Goal: Task Accomplishment & Management: Manage account settings

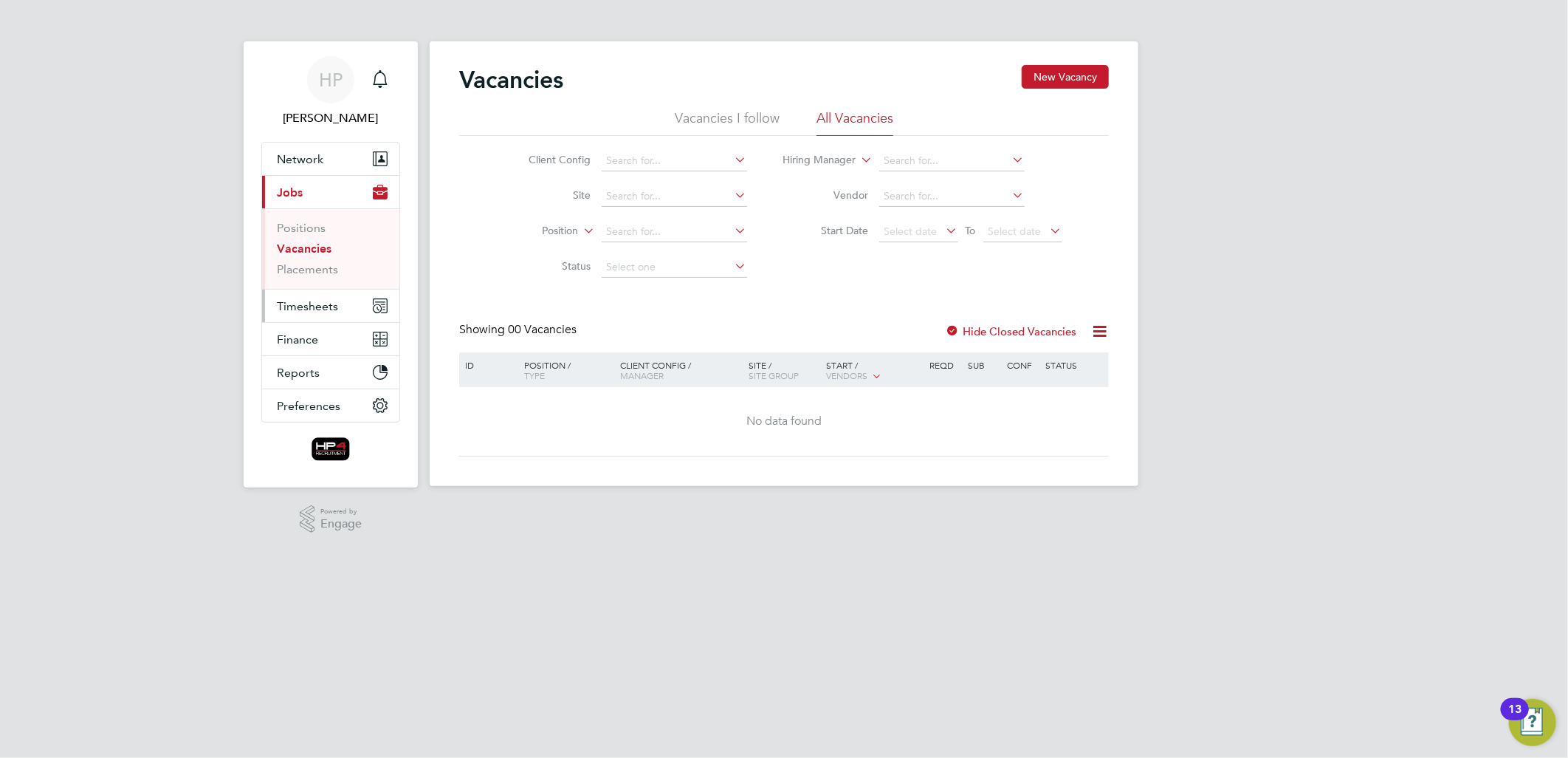
click at [306, 308] on span "Timesheets" at bounding box center [307, 306] width 61 height 14
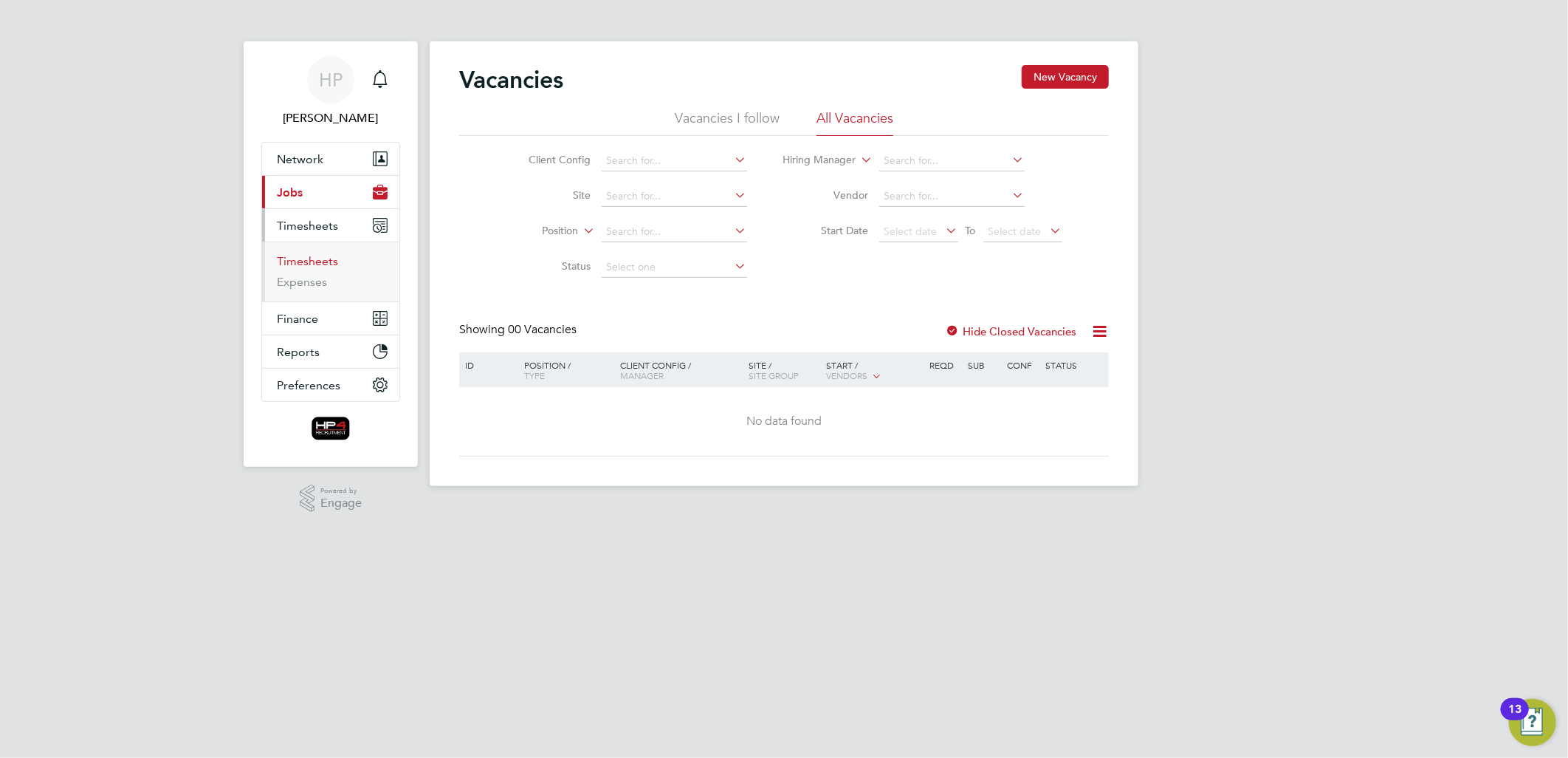
click at [312, 263] on link "Timesheets" at bounding box center [307, 261] width 61 height 14
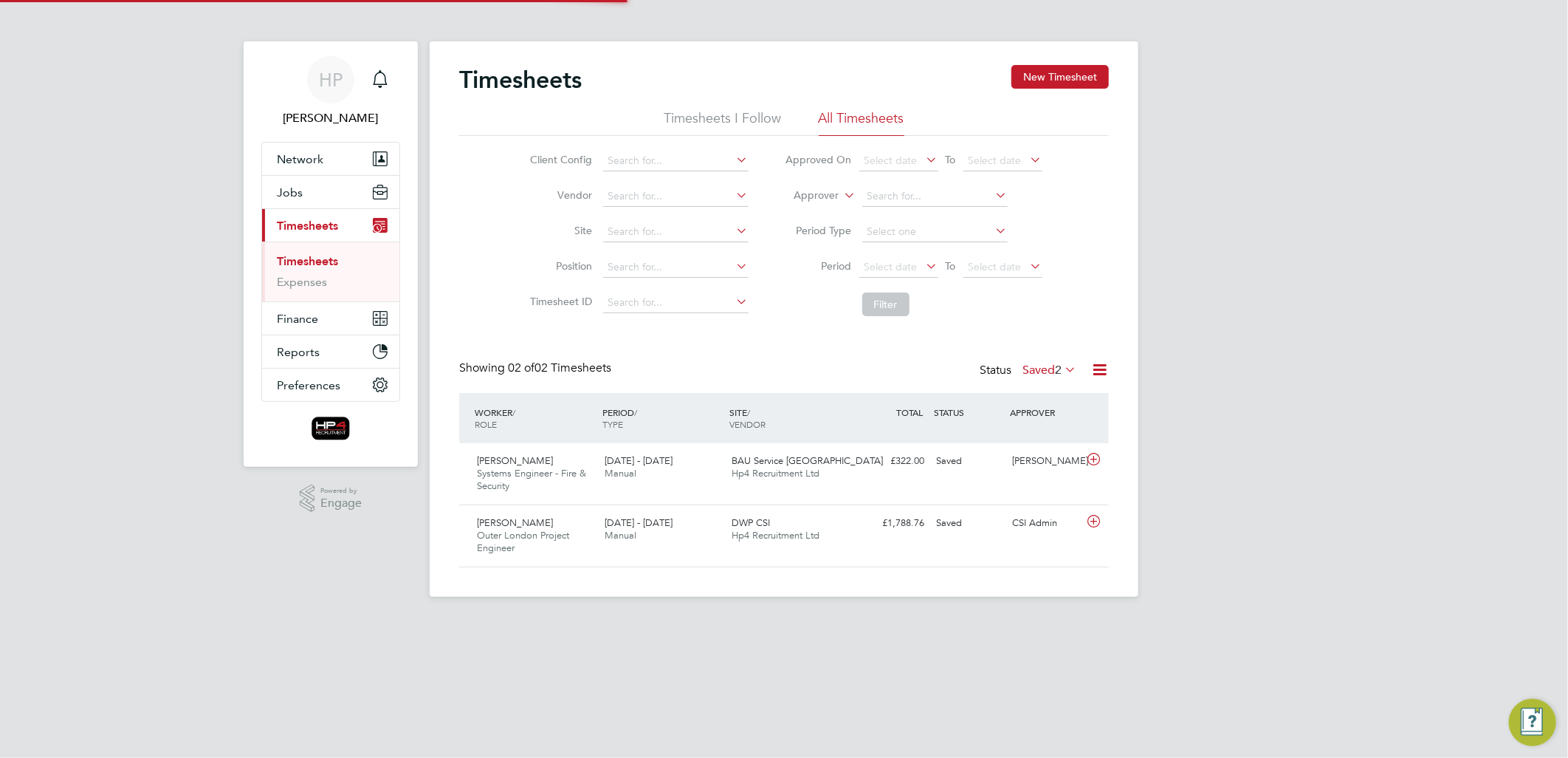
scroll to position [37, 128]
click at [1047, 74] on button "New Timesheet" at bounding box center [1060, 77] width 98 height 23
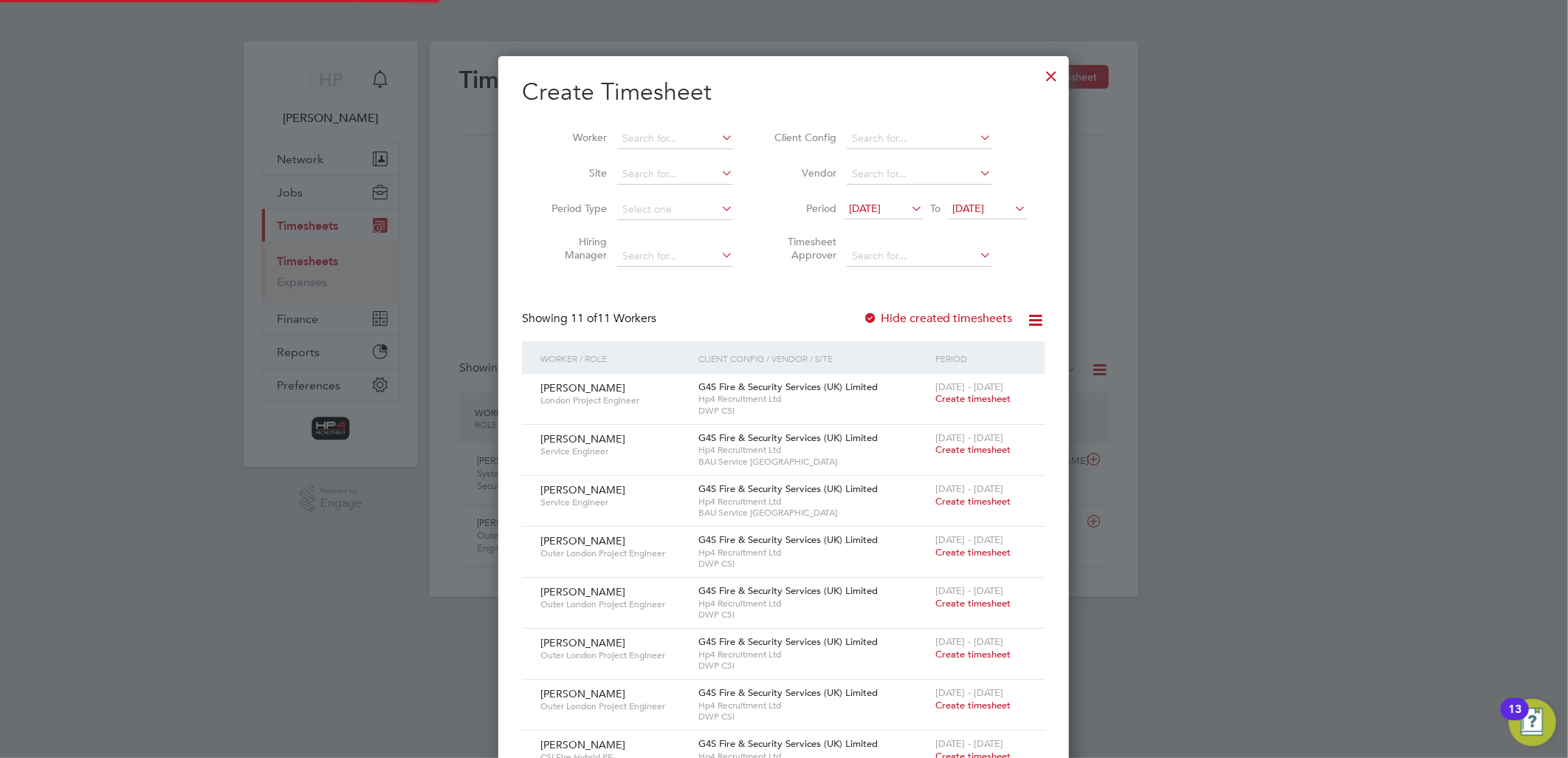
scroll to position [910, 571]
click at [962, 551] on span "Create timesheet" at bounding box center [972, 552] width 75 height 13
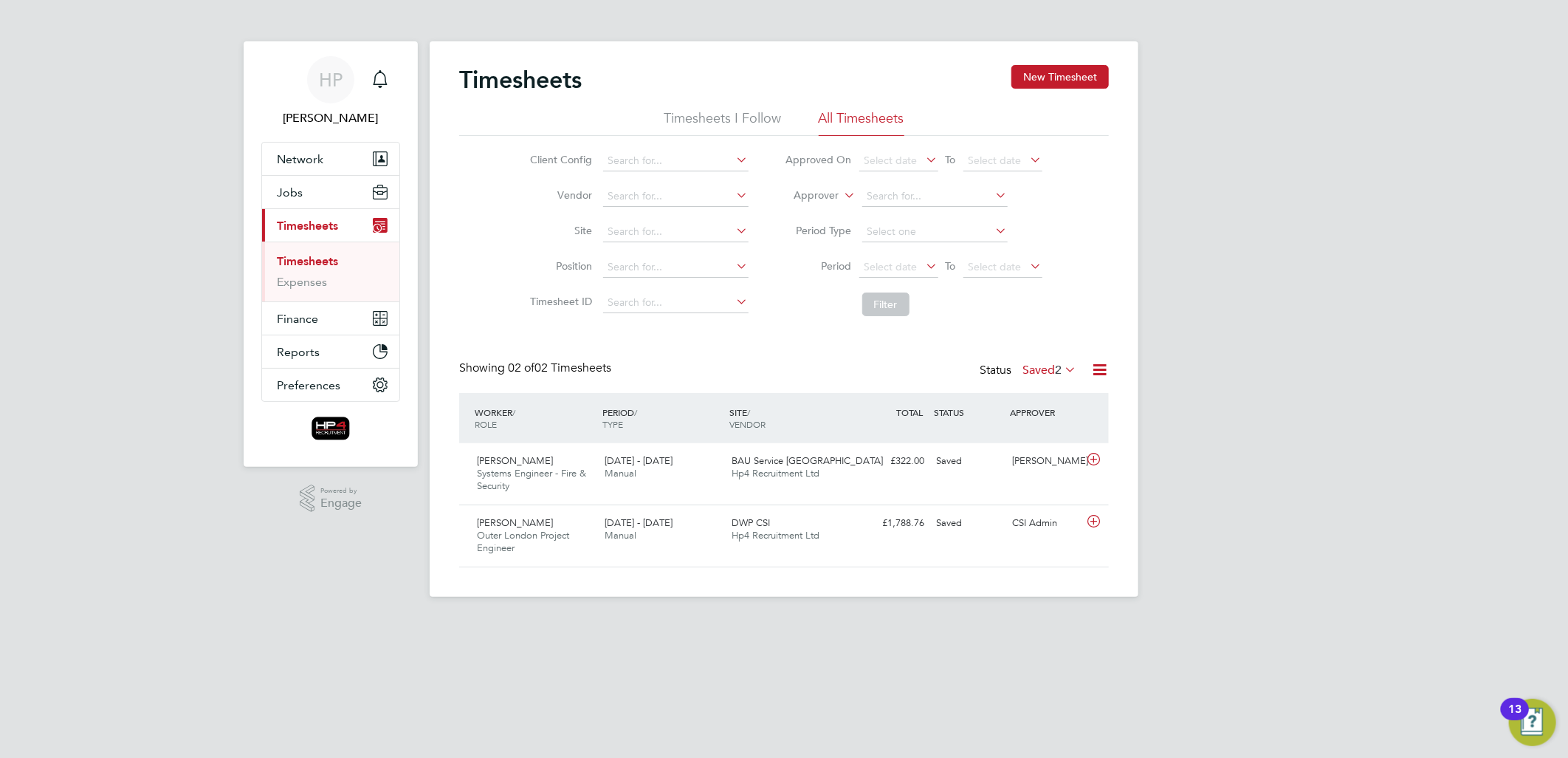
scroll to position [37, 128]
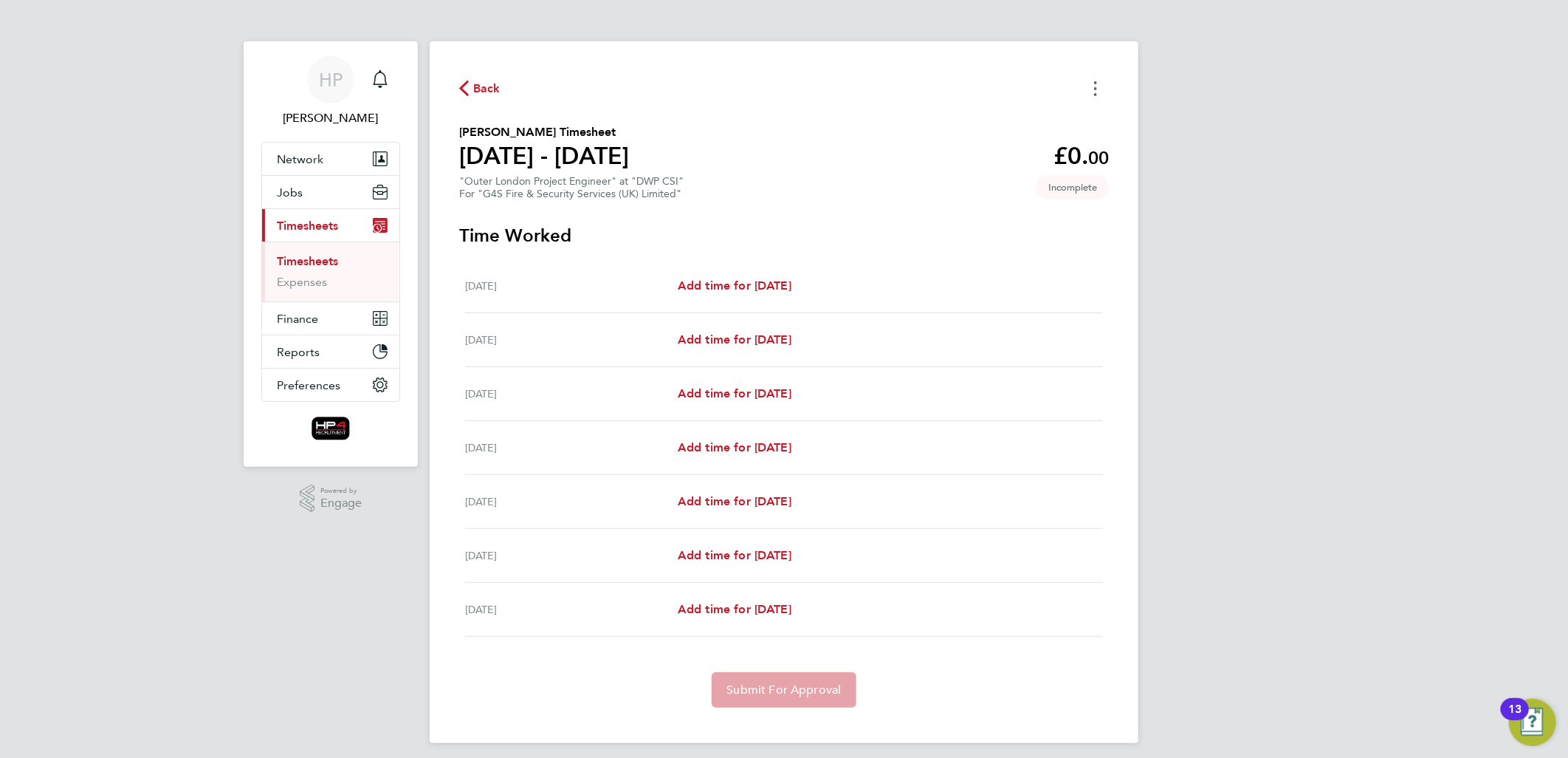
click at [1093, 90] on button "Timesheets Menu" at bounding box center [1095, 88] width 27 height 23
click at [973, 119] on button "Mark as absent" at bounding box center [1021, 121] width 178 height 30
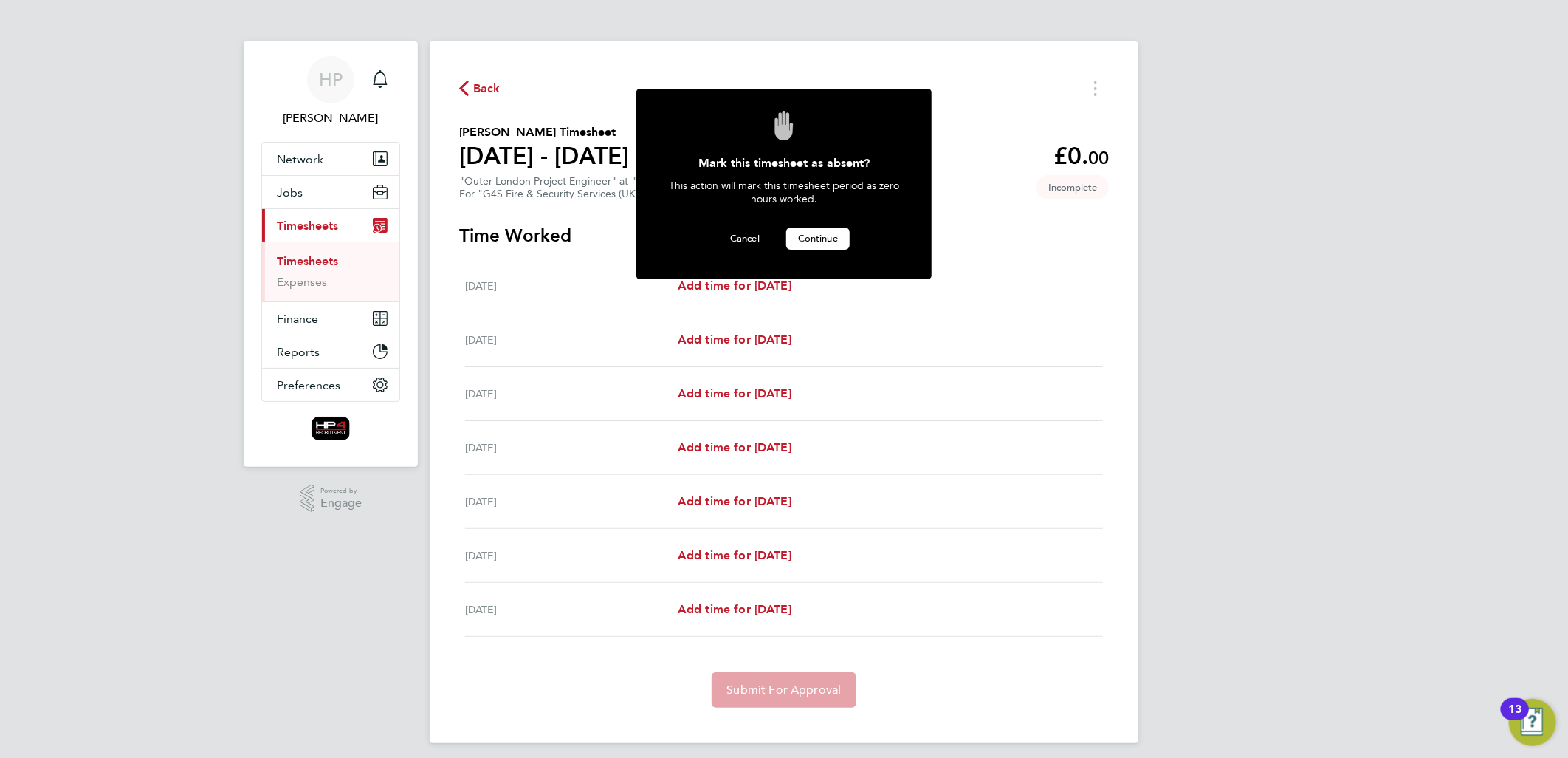
drag, startPoint x: 813, startPoint y: 237, endPoint x: 881, endPoint y: 334, distance: 118.5
click at [813, 237] on span "Continue" at bounding box center [817, 238] width 40 height 13
